Goal: Information Seeking & Learning: Learn about a topic

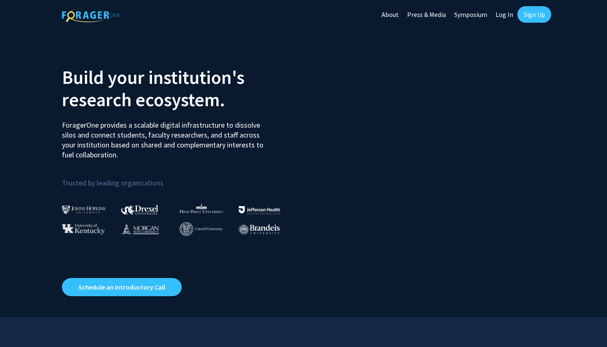
click at [509, 13] on link "Log In" at bounding box center [505, 14] width 26 height 29
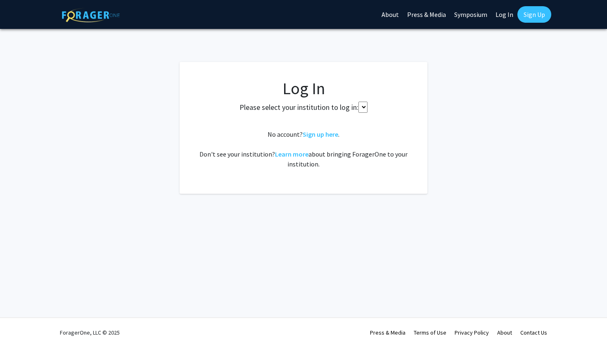
select select
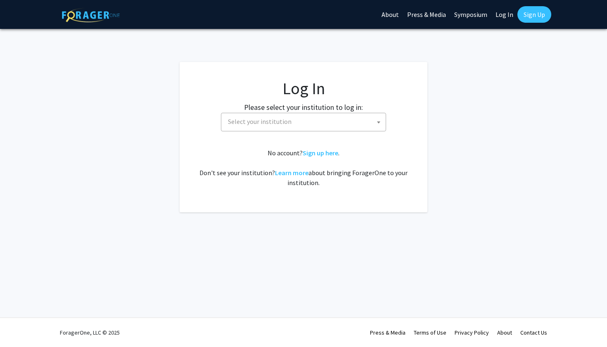
click at [346, 125] on span "Select your institution" at bounding box center [305, 121] width 161 height 17
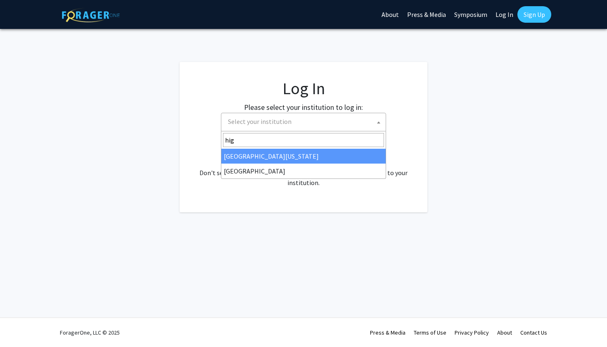
type input "high"
select select "2"
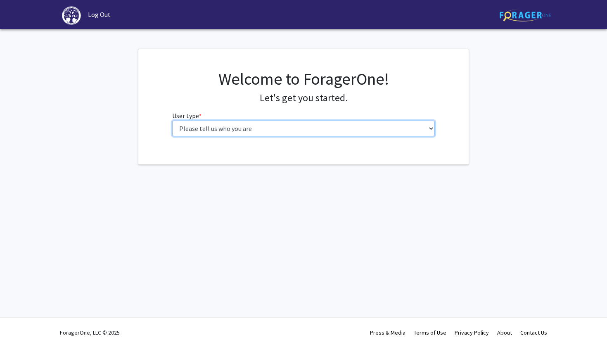
select select "1: undergrad"
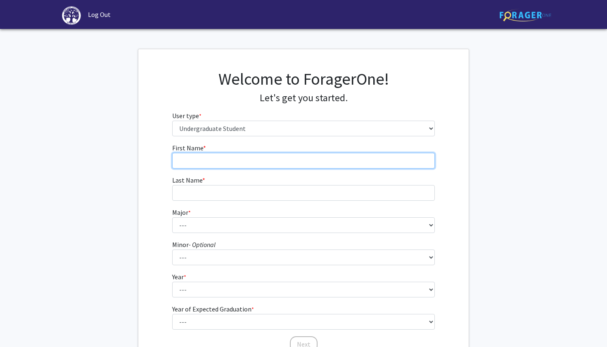
click at [304, 161] on input "First Name * required" at bounding box center [303, 161] width 263 height 16
type input "Caitlin"
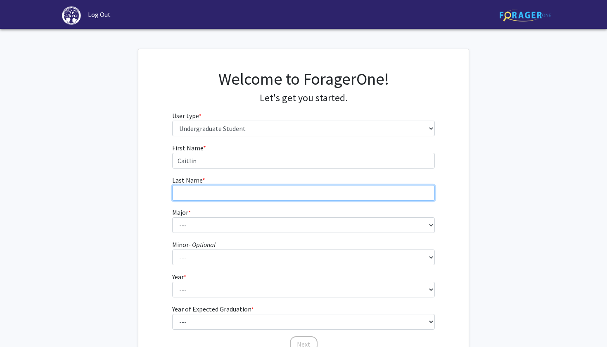
click at [289, 194] on input "Last Name * required" at bounding box center [303, 193] width 263 height 16
type input "Michaelis"
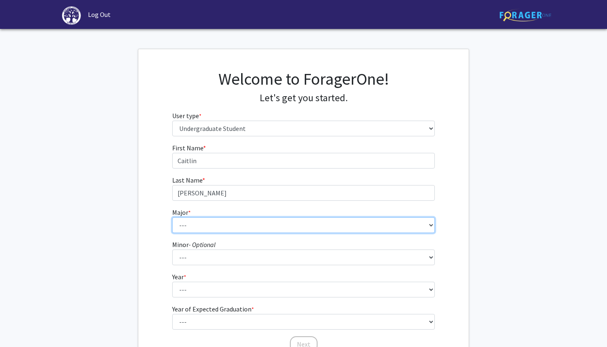
select select "4: 163"
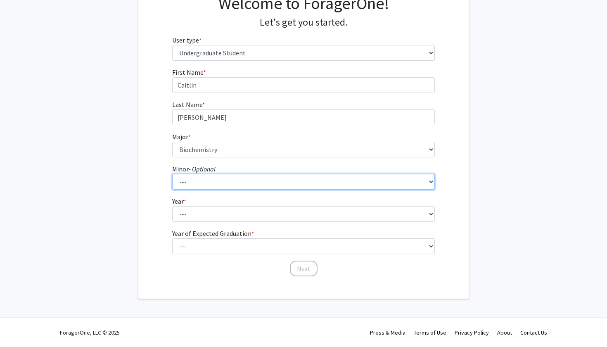
scroll to position [75, 0]
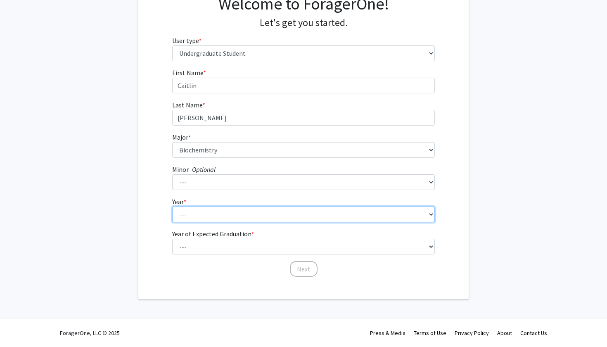
select select "1: first-year"
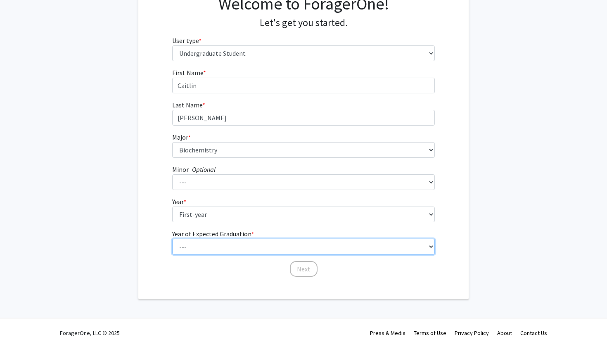
select select "5: 2029"
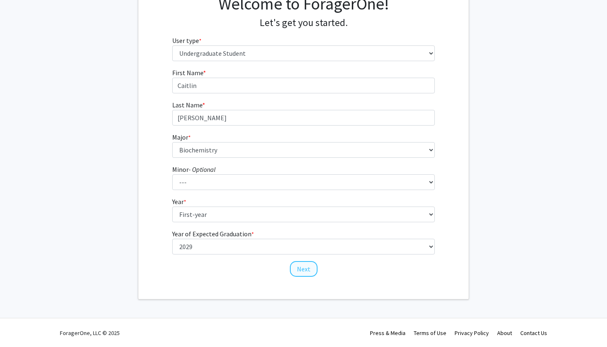
click at [307, 271] on button "Next" at bounding box center [304, 269] width 28 height 16
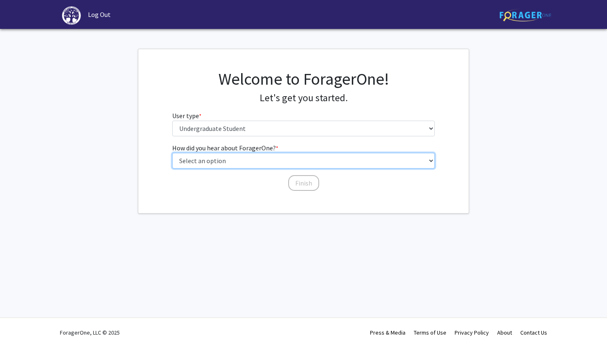
select select "2: faculty_recommendation"
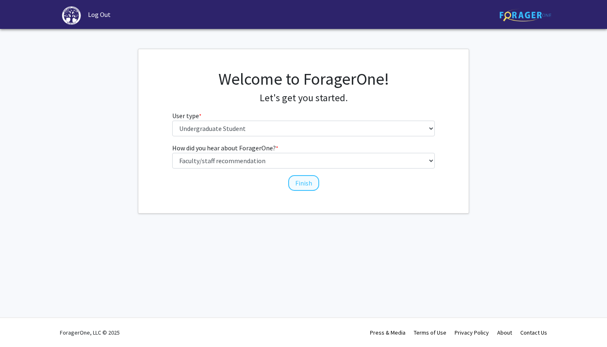
click at [311, 186] on button "Finish" at bounding box center [303, 183] width 31 height 16
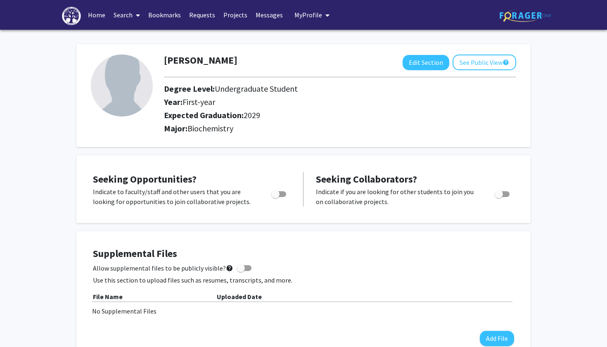
click at [125, 16] on link "Search" at bounding box center [126, 14] width 35 height 29
click at [132, 32] on span "Faculty/Staff" at bounding box center [139, 38] width 61 height 17
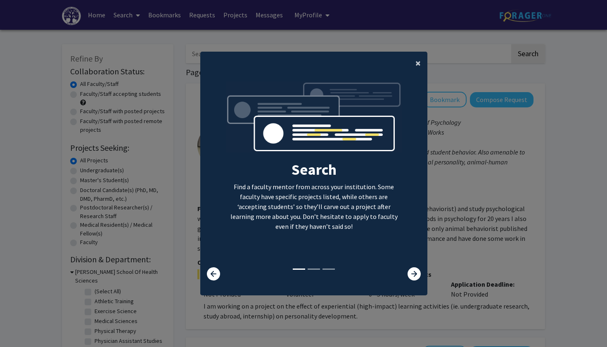
click at [416, 57] on span "×" at bounding box center [418, 63] width 5 height 13
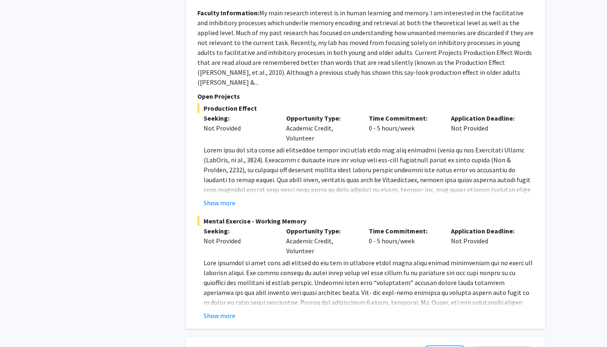
scroll to position [686, 0]
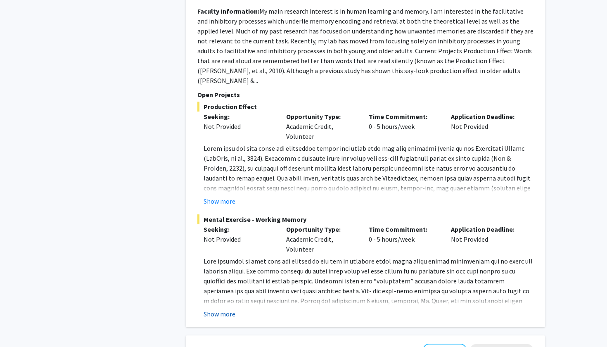
click at [220, 309] on button "Show more" at bounding box center [220, 314] width 32 height 10
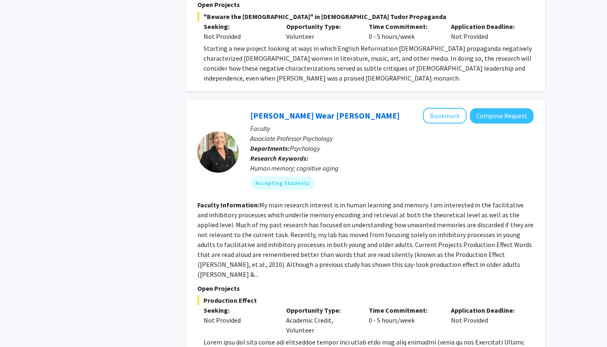
scroll to position [443, 0]
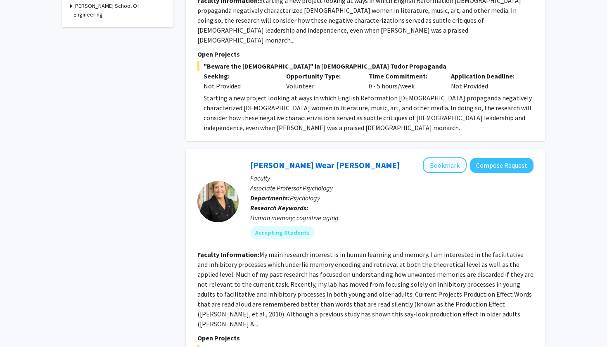
click at [458, 160] on button "Bookmark" at bounding box center [445, 165] width 44 height 16
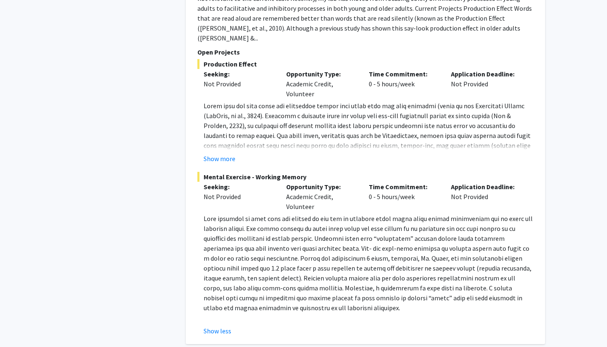
scroll to position [742, 0]
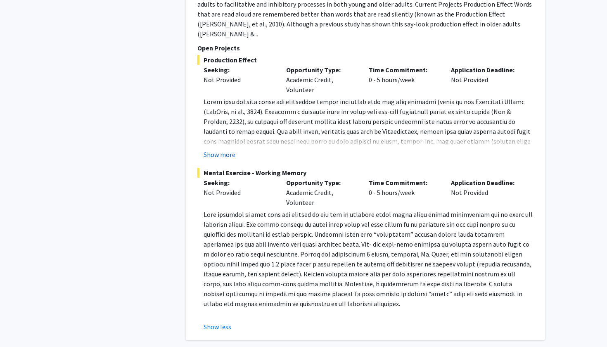
click at [228, 150] on button "Show more" at bounding box center [220, 155] width 32 height 10
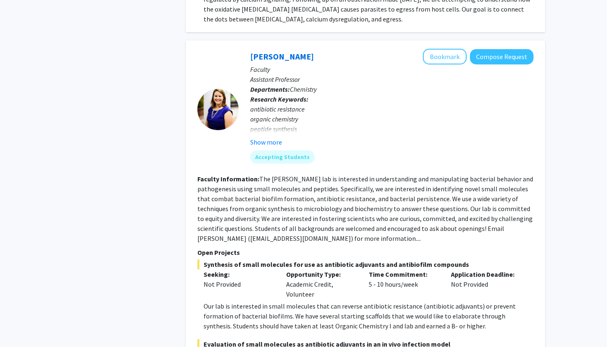
scroll to position [1588, 0]
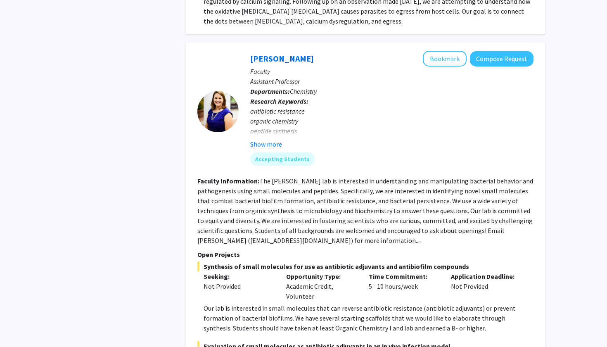
click at [272, 149] on fg-user-badges "Accepting Students" at bounding box center [391, 157] width 283 height 17
click at [273, 139] on button "Show more" at bounding box center [266, 144] width 32 height 10
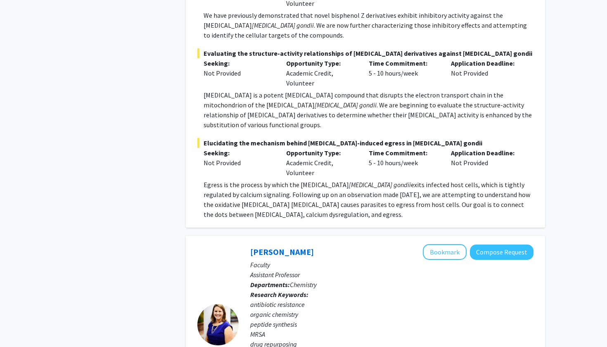
scroll to position [1413, 0]
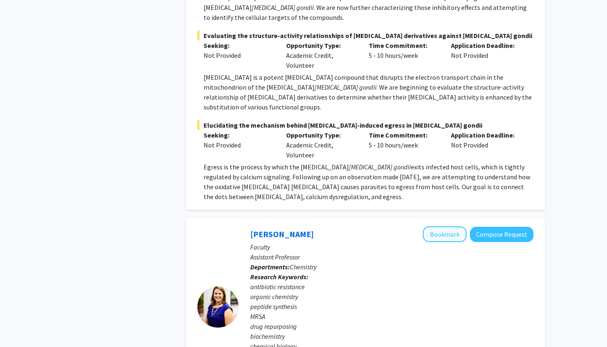
click at [445, 226] on button "Bookmark" at bounding box center [445, 234] width 44 height 16
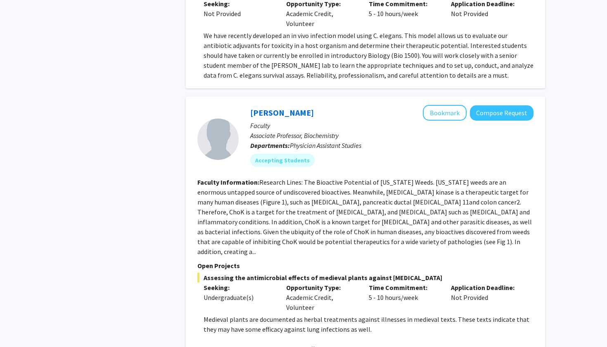
scroll to position [1982, 0]
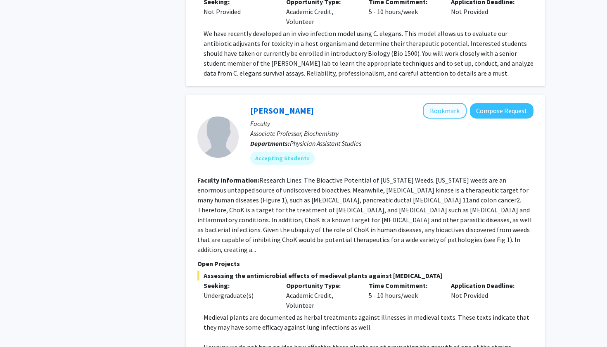
click at [445, 103] on button "Bookmark" at bounding box center [445, 111] width 44 height 16
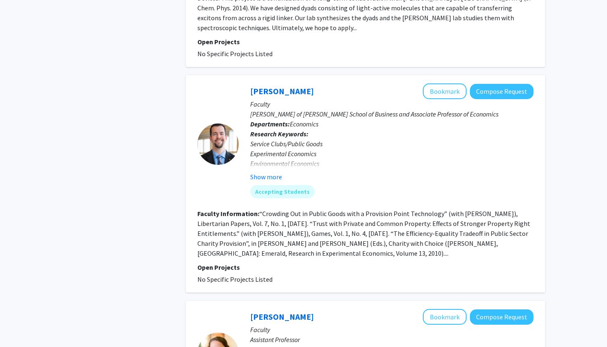
scroll to position [2933, 0]
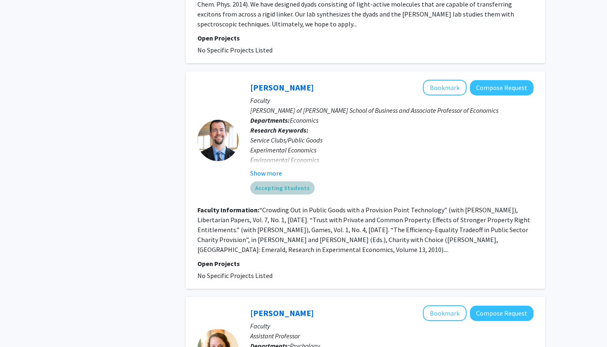
click at [298, 181] on mat-chip "Accepting Students" at bounding box center [282, 187] width 64 height 13
click at [274, 168] on button "Show more" at bounding box center [266, 173] width 32 height 10
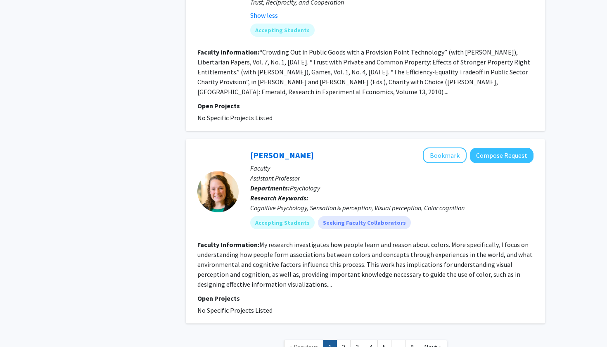
scroll to position [3100, 0]
click at [443, 148] on button "Bookmark" at bounding box center [445, 156] width 44 height 16
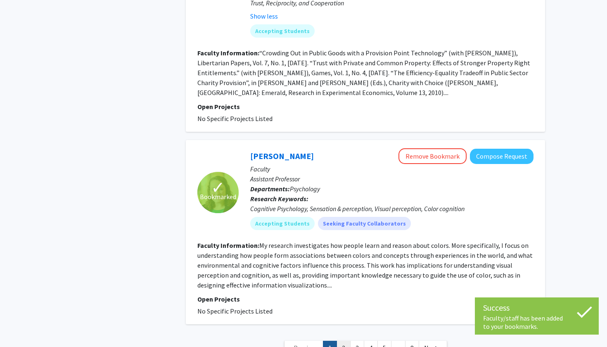
click at [346, 341] on link "2" at bounding box center [344, 348] width 14 height 14
